Goal: Entertainment & Leisure: Consume media (video, audio)

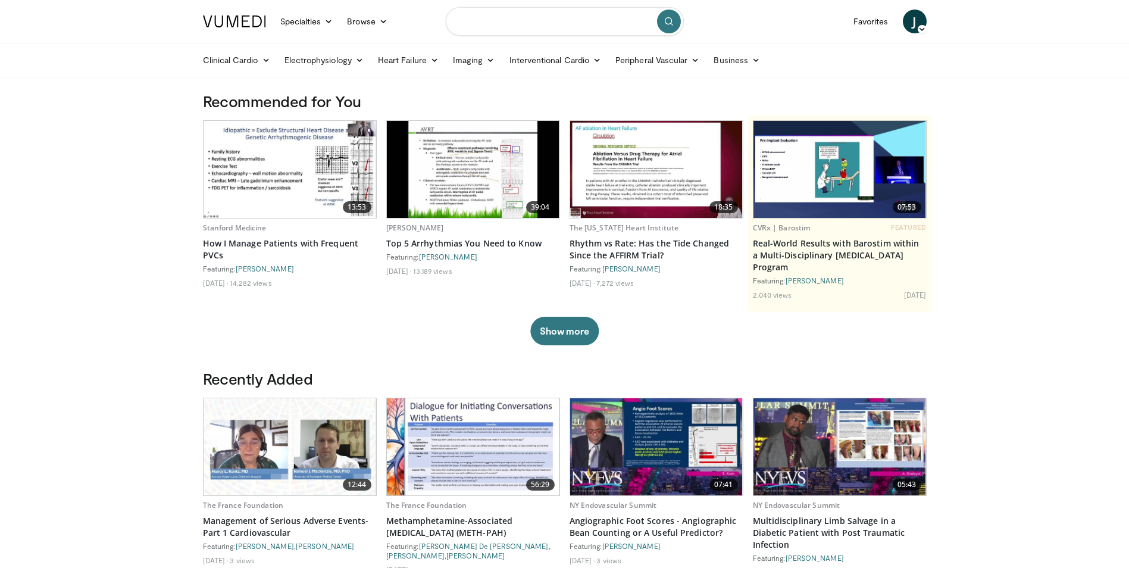
click at [600, 20] on input "Search topics, interventions" at bounding box center [565, 21] width 238 height 29
type input "**********"
click at [669, 21] on icon "submit" at bounding box center [669, 22] width 10 height 10
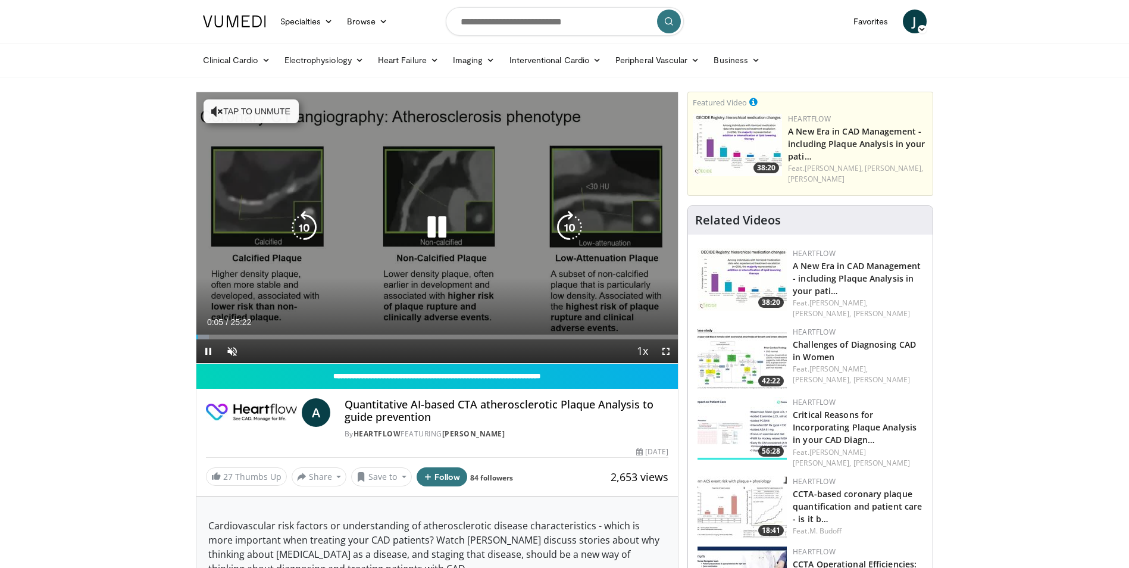
click at [431, 236] on icon "Video Player" at bounding box center [436, 227] width 33 height 33
click at [434, 228] on icon "Video Player" at bounding box center [436, 227] width 33 height 33
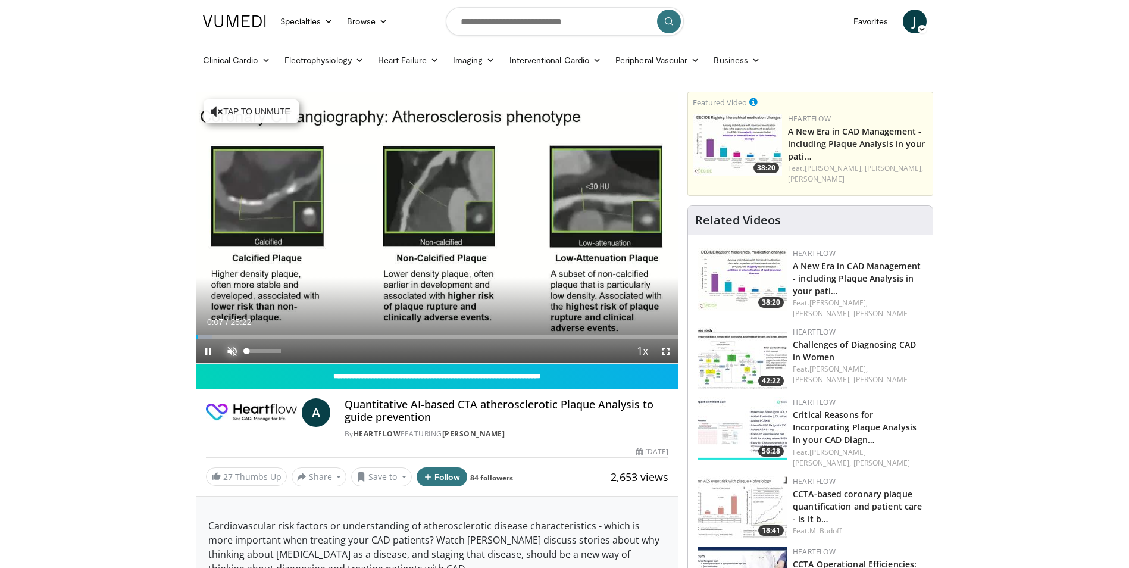
click at [233, 348] on span "Video Player" at bounding box center [232, 351] width 24 height 24
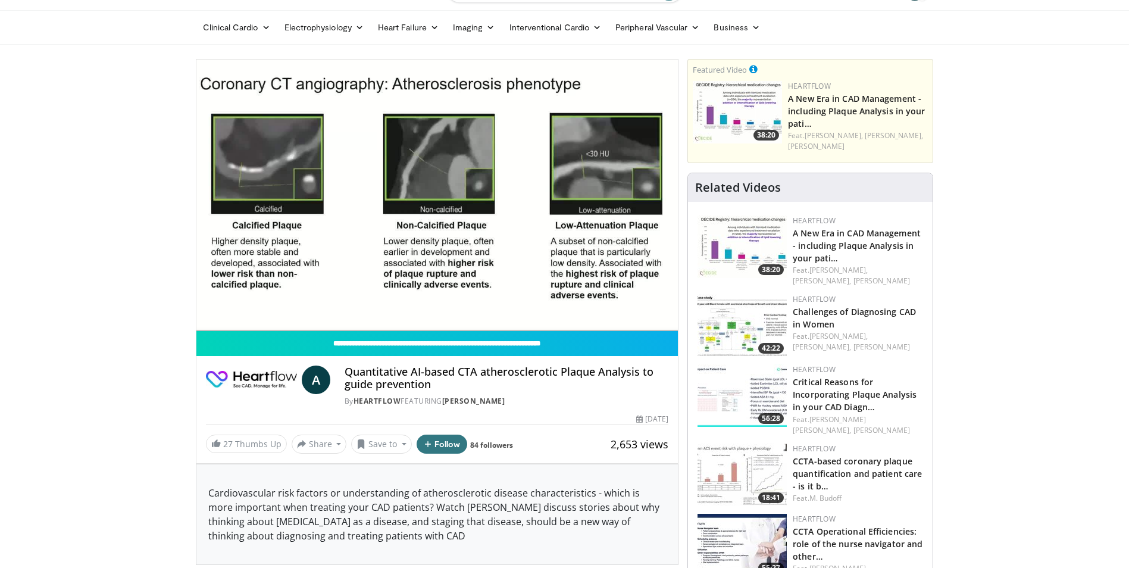
scroll to position [60, 0]
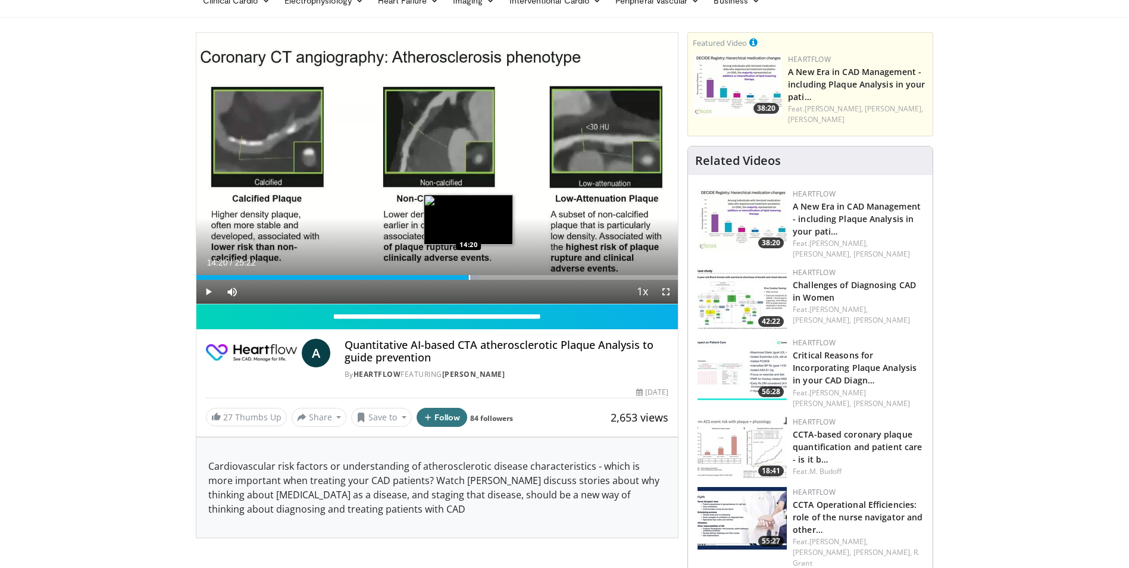
drag, startPoint x: 490, startPoint y: 276, endPoint x: 468, endPoint y: 278, distance: 22.1
click at [469, 278] on div "Progress Bar" at bounding box center [469, 277] width 1 height 5
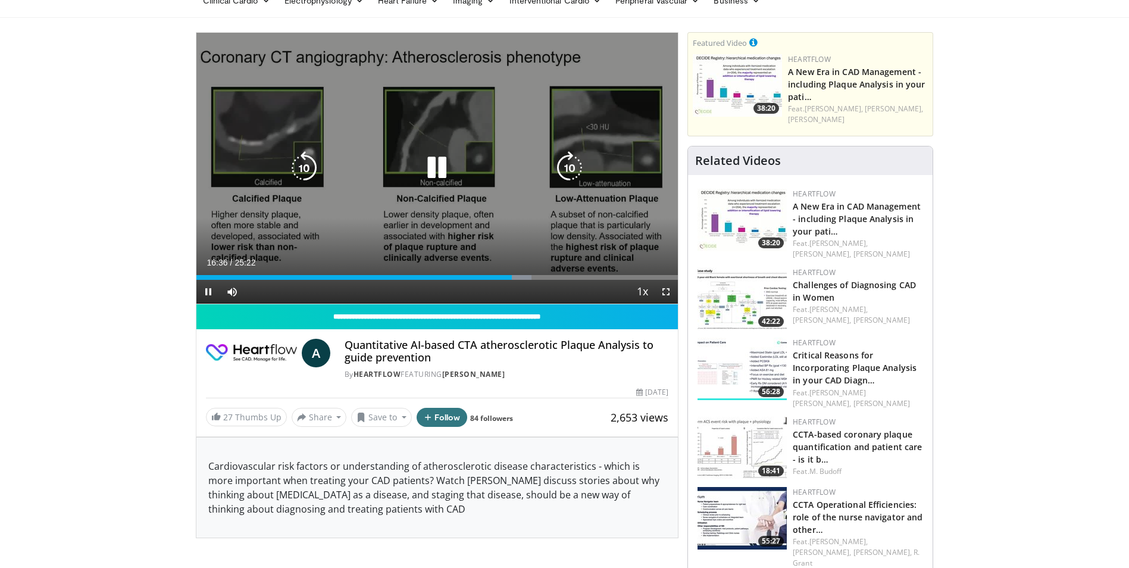
click at [443, 167] on icon "Video Player" at bounding box center [436, 167] width 33 height 33
click at [428, 169] on icon "Video Player" at bounding box center [436, 167] width 33 height 33
click at [437, 168] on icon "Video Player" at bounding box center [436, 167] width 33 height 33
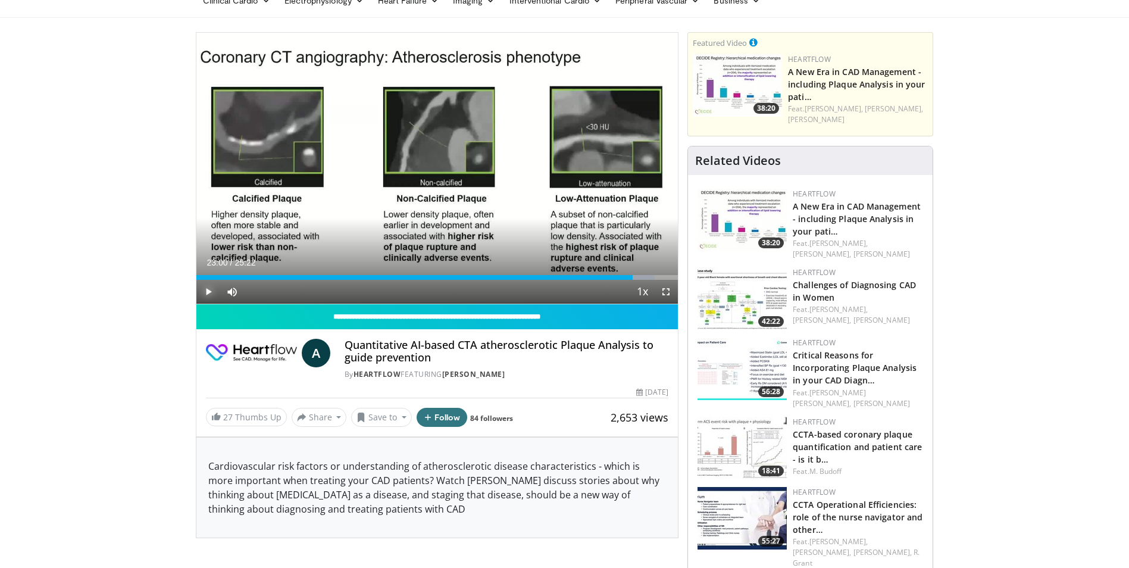
click at [208, 294] on span "Video Player" at bounding box center [208, 292] width 24 height 24
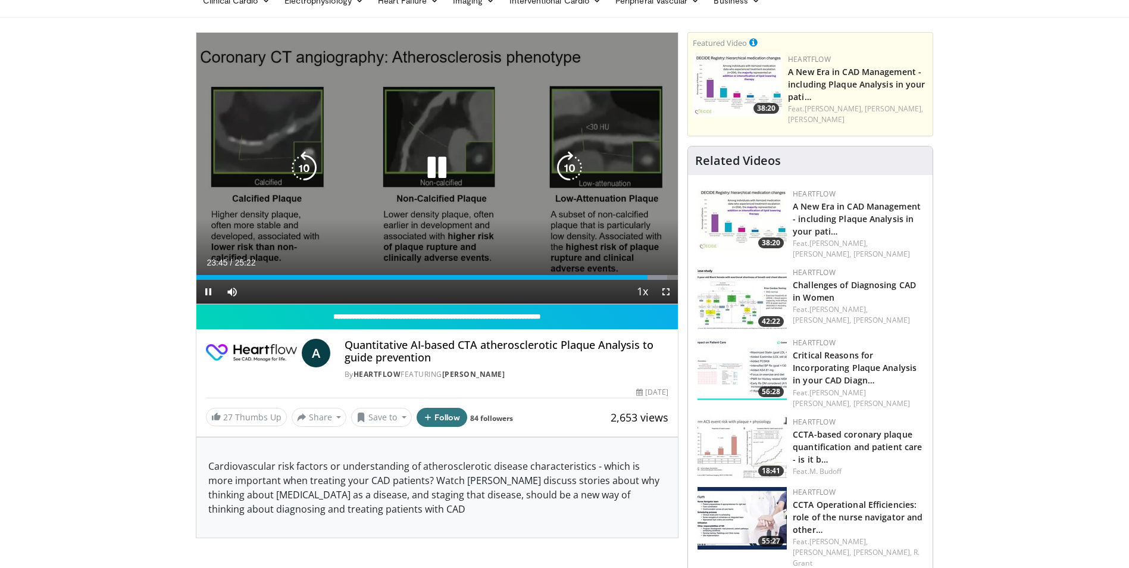
click at [434, 162] on icon "Video Player" at bounding box center [436, 167] width 33 height 33
click at [432, 164] on icon "Video Player" at bounding box center [436, 167] width 33 height 33
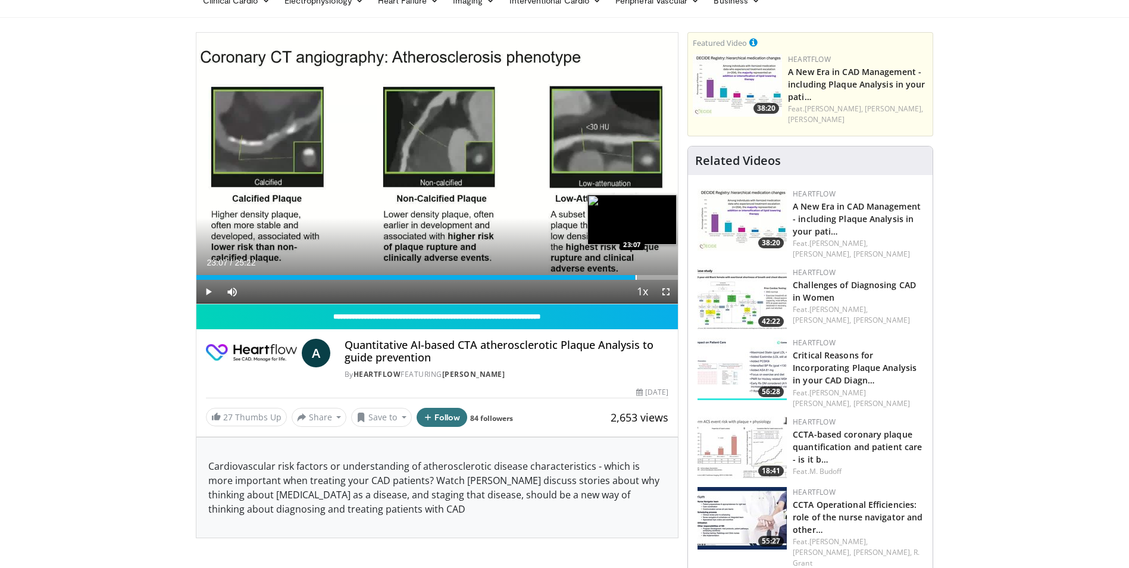
drag, startPoint x: 648, startPoint y: 278, endPoint x: 635, endPoint y: 278, distance: 13.1
click at [636, 278] on div "Progress Bar" at bounding box center [636, 277] width 1 height 5
